Goal: Complete application form

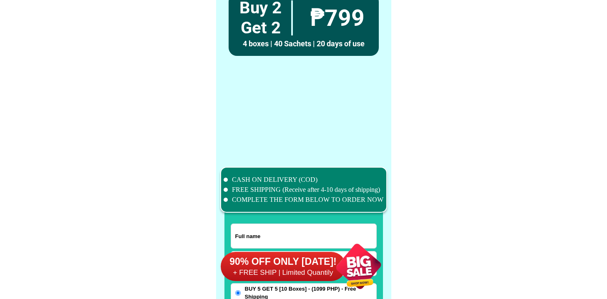
scroll to position [6483, 0]
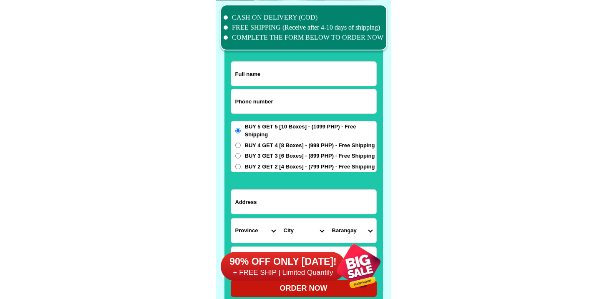
click at [294, 106] on input "Input phone_number" at bounding box center [303, 101] width 145 height 24
paste input "9205875271"
type input "09205875271"
click at [271, 74] on input "Input full_name" at bounding box center [303, 74] width 145 height 24
paste input "[PERSON_NAME]"
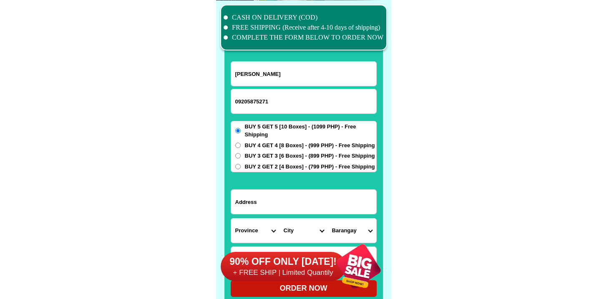
type input "[PERSON_NAME]"
click at [276, 196] on input "Input address" at bounding box center [303, 202] width 145 height 24
paste input "Blk34 Lot2 [PERSON_NAME] [PERSON_NAME] Homes subd. Brgy Cabantian [GEOGRAPHIC_D…"
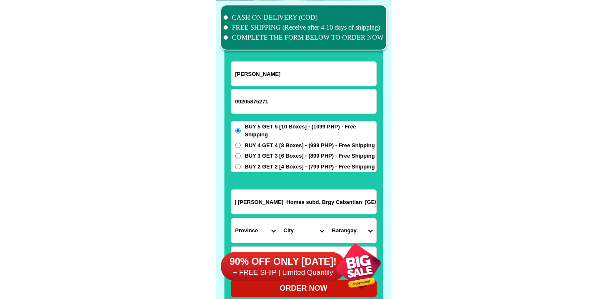
type input "Blk34 Lot2 [PERSON_NAME] [PERSON_NAME] Homes subd. Brgy Cabantian [GEOGRAPHIC_D…"
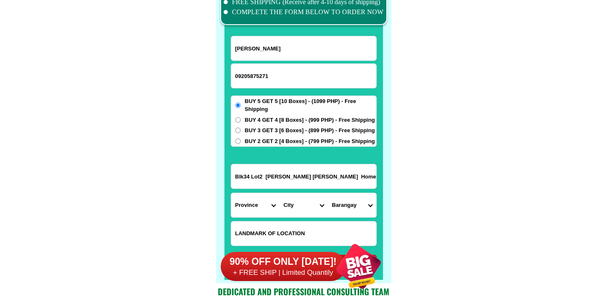
drag, startPoint x: 291, startPoint y: 170, endPoint x: 483, endPoint y: 176, distance: 191.5
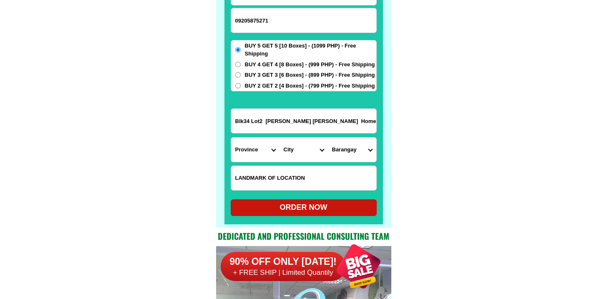
scroll to position [6611, 0]
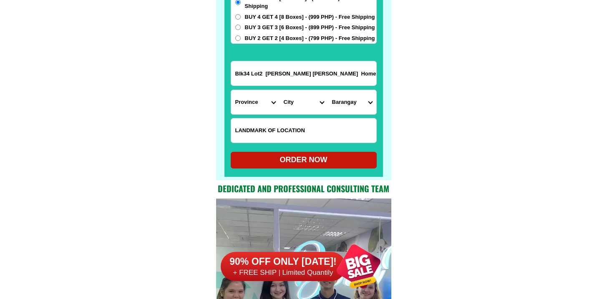
click at [319, 75] on input "Blk34 Lot2 [PERSON_NAME] [PERSON_NAME] Homes subd. Brgy Cabantian [GEOGRAPHIC_D…" at bounding box center [303, 73] width 145 height 24
drag, startPoint x: 307, startPoint y: 70, endPoint x: 523, endPoint y: 70, distance: 215.6
click at [281, 94] on select "City" at bounding box center [303, 102] width 48 height 24
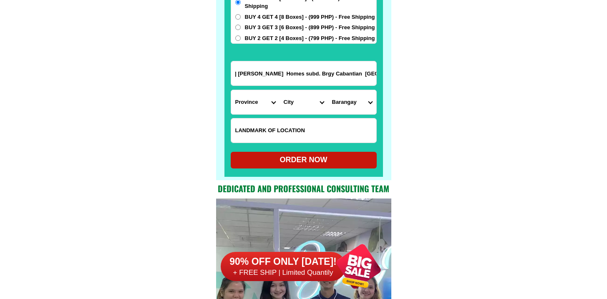
scroll to position [0, 0]
click at [257, 105] on select "Province [GEOGRAPHIC_DATA] [GEOGRAPHIC_DATA] [GEOGRAPHIC_DATA] [GEOGRAPHIC_DATA…" at bounding box center [255, 102] width 48 height 24
select select "63_738"
click at [231, 90] on select "Province [GEOGRAPHIC_DATA] [GEOGRAPHIC_DATA] [GEOGRAPHIC_DATA] [GEOGRAPHIC_DATA…" at bounding box center [255, 102] width 48 height 24
click at [328, 83] on input "Blk34 Lot2 [PERSON_NAME] [PERSON_NAME] Homes subd. Brgy Cabantian [GEOGRAPHIC_D…" at bounding box center [303, 73] width 145 height 24
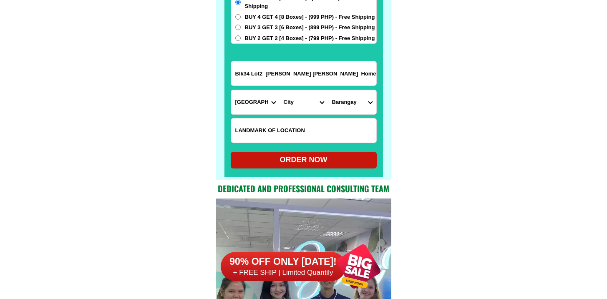
drag, startPoint x: 314, startPoint y: 78, endPoint x: 490, endPoint y: 78, distance: 176.0
click at [336, 77] on input "Blk34 Lot2 [PERSON_NAME] [PERSON_NAME] Homes subd. Brgy Cabantian [GEOGRAPHIC_D…" at bounding box center [303, 73] width 145 height 24
drag, startPoint x: 330, startPoint y: 76, endPoint x: 501, endPoint y: 78, distance: 171.0
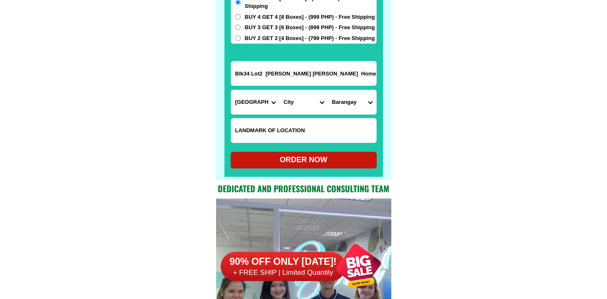
scroll to position [0, 75]
click at [298, 93] on select "City [GEOGRAPHIC_DATA] [GEOGRAPHIC_DATA]-city [GEOGRAPHIC_DATA] [GEOGRAPHIC_DAT…" at bounding box center [303, 102] width 48 height 24
select select "63_7387159"
click at [279, 90] on select "City [GEOGRAPHIC_DATA] [GEOGRAPHIC_DATA]-city [GEOGRAPHIC_DATA] [GEOGRAPHIC_DAT…" at bounding box center [303, 102] width 48 height 24
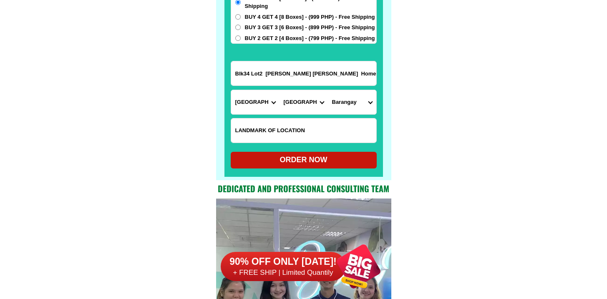
click at [347, 102] on select "Barangay" at bounding box center [352, 102] width 48 height 24
select select "63_73871598126"
click at [328, 90] on select "[GEOGRAPHIC_DATA] [PERSON_NAME] (lasang) [PERSON_NAME] Angalan Atan-awe Baganih…" at bounding box center [352, 102] width 48 height 24
click at [352, 71] on input "Blk34 Lot2 [PERSON_NAME] [PERSON_NAME] Homes subd. Brgy Cabantian [GEOGRAPHIC_D…" at bounding box center [303, 73] width 145 height 24
click at [329, 75] on input "Blk34 Lot2 [PERSON_NAME] [PERSON_NAME] Homes subd. Brgy Cabantian [GEOGRAPHIC_D…" at bounding box center [303, 73] width 145 height 24
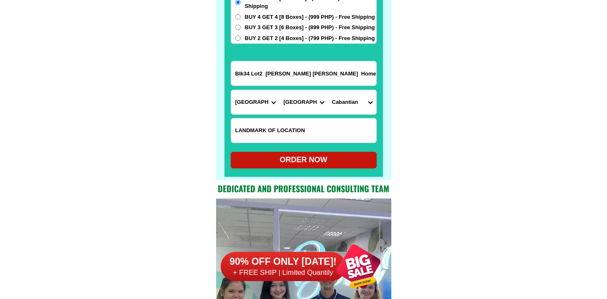
drag, startPoint x: 289, startPoint y: 68, endPoint x: 462, endPoint y: 70, distance: 173.1
click at [337, 80] on input "Blk34 Lot2 [PERSON_NAME] [PERSON_NAME] Homes subd. Brgy Cabantian [GEOGRAPHIC_D…" at bounding box center [303, 73] width 145 height 24
drag, startPoint x: 344, startPoint y: 76, endPoint x: 454, endPoint y: 76, distance: 109.7
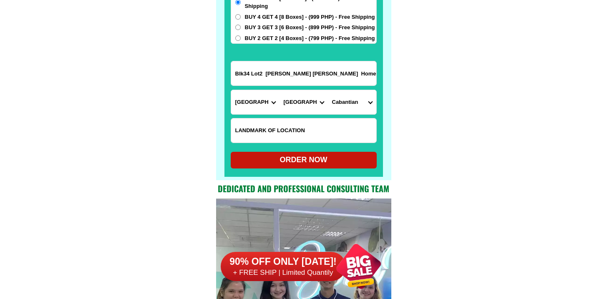
click at [311, 77] on input "Blk34 Lot2 [PERSON_NAME] [PERSON_NAME] Homes subd. Brgy Cabantian [GEOGRAPHIC_D…" at bounding box center [303, 73] width 145 height 24
click at [342, 72] on input "Blk34 Lot2 [PERSON_NAME] [PERSON_NAME] Homes subd. Brgy Cabantian [GEOGRAPHIC_D…" at bounding box center [303, 73] width 145 height 24
click at [327, 73] on input "Blk34 Lot2 [PERSON_NAME] [PERSON_NAME] Homes subd. Brgy Cabantian [GEOGRAPHIC_D…" at bounding box center [303, 73] width 145 height 24
drag, startPoint x: 327, startPoint y: 73, endPoint x: 388, endPoint y: 75, distance: 60.9
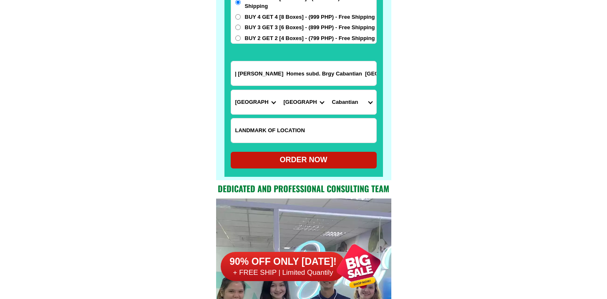
click at [361, 106] on select "[GEOGRAPHIC_DATA] [PERSON_NAME] (lasang) [PERSON_NAME] Angalan Atan-awe Baganih…" at bounding box center [352, 102] width 48 height 24
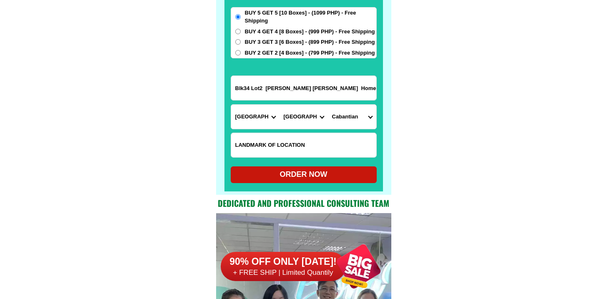
scroll to position [6594, 0]
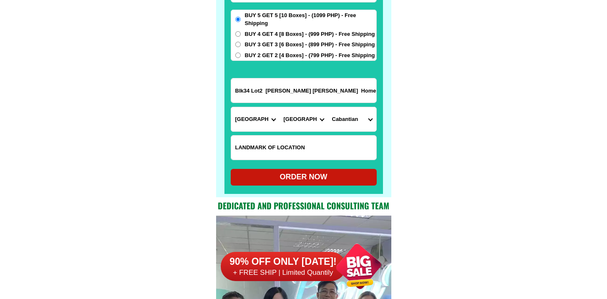
click at [349, 175] on div "ORDER NOW" at bounding box center [304, 176] width 146 height 11
radio input "true"
